Goal: Task Accomplishment & Management: Complete application form

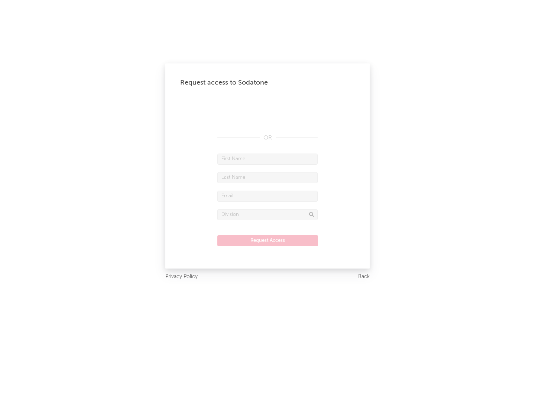
click at [267, 159] on input "text" at bounding box center [267, 159] width 100 height 11
type input "[PERSON_NAME]"
click at [267, 177] on input "text" at bounding box center [267, 177] width 100 height 11
type input "[PERSON_NAME]"
click at [267, 196] on input "text" at bounding box center [267, 196] width 100 height 11
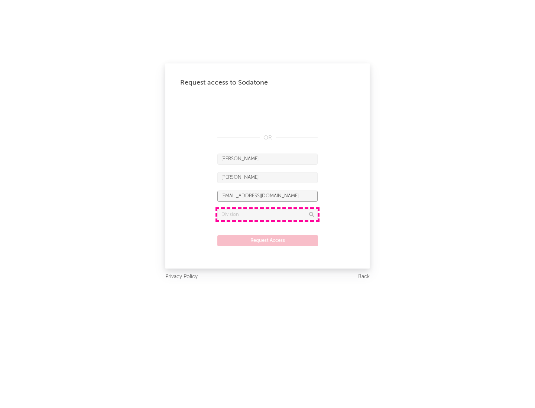
type input "[EMAIL_ADDRESS][DOMAIN_NAME]"
click at [267, 215] on input "text" at bounding box center [267, 214] width 100 height 11
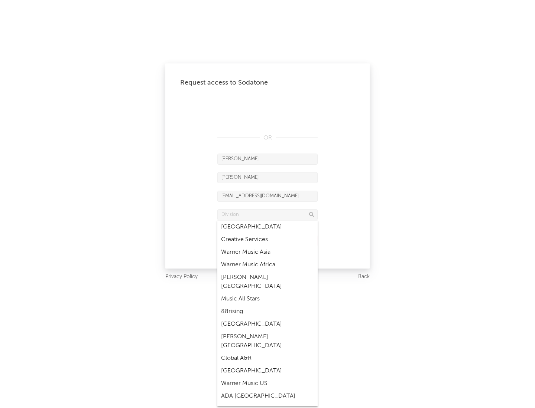
click at [267, 293] on div "Music All Stars" at bounding box center [267, 299] width 100 height 13
type input "Music All Stars"
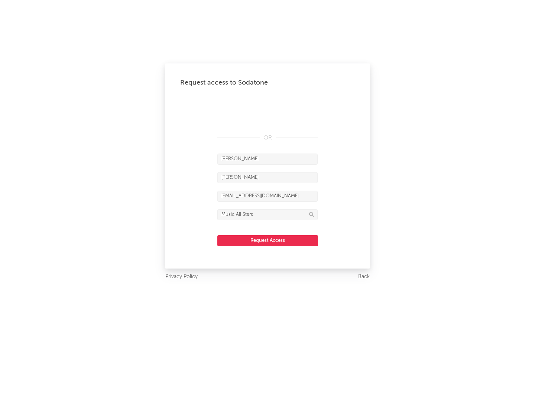
click at [267, 241] on button "Request Access" at bounding box center [267, 240] width 101 height 11
